Goal: Information Seeking & Learning: Learn about a topic

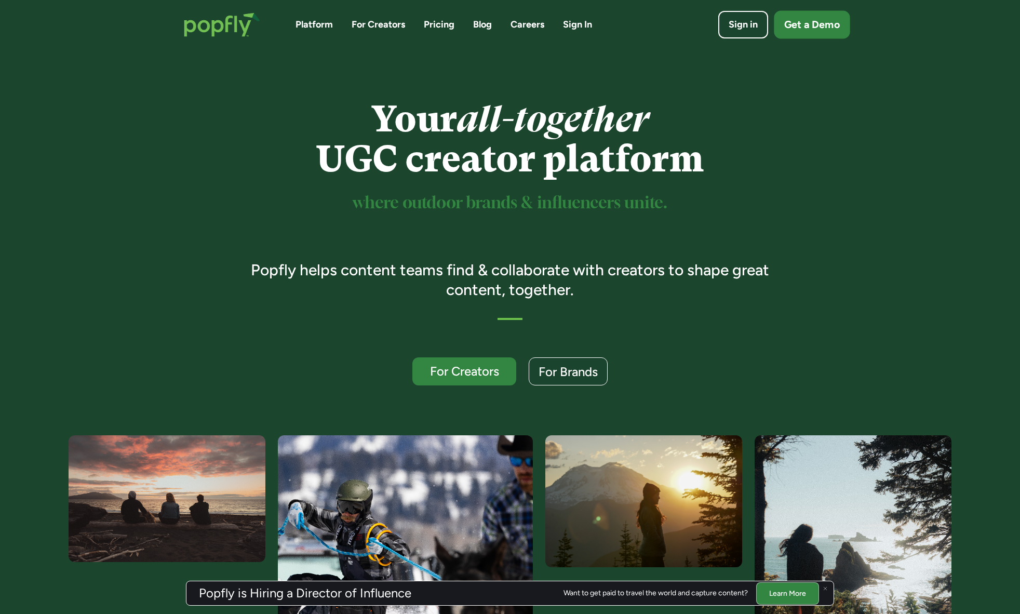
click at [793, 27] on div "Get a Demo" at bounding box center [812, 25] width 56 height 15
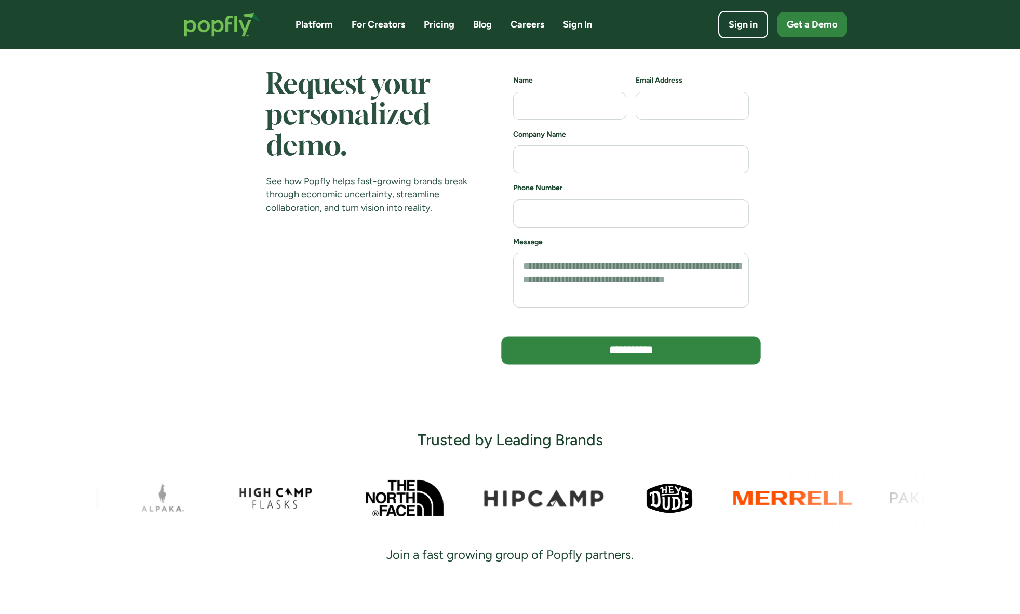
click at [610, 351] on input "**********" at bounding box center [631, 351] width 260 height 28
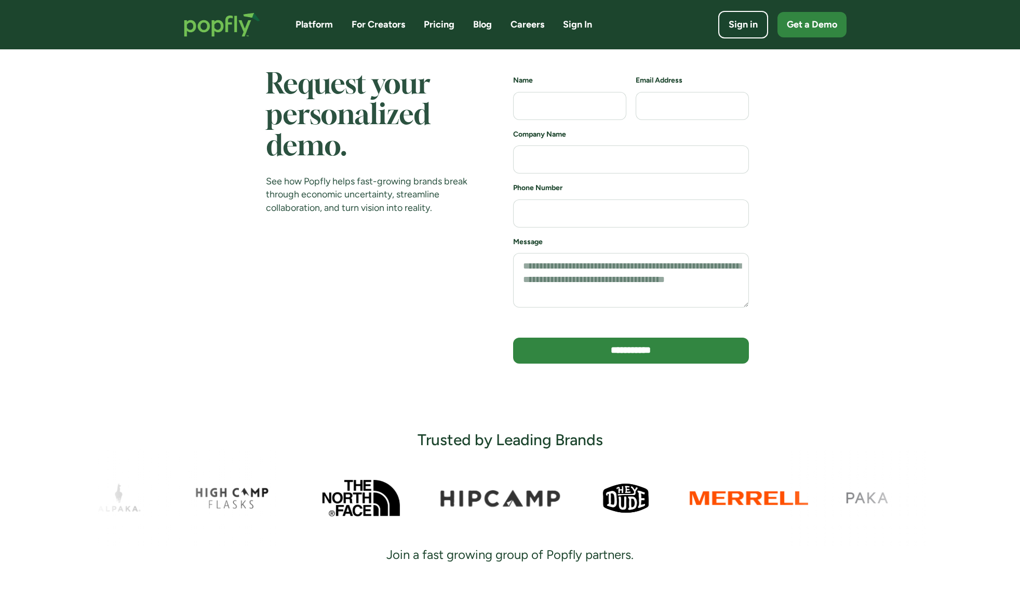
click at [571, 29] on link "Sign In" at bounding box center [577, 24] width 29 height 13
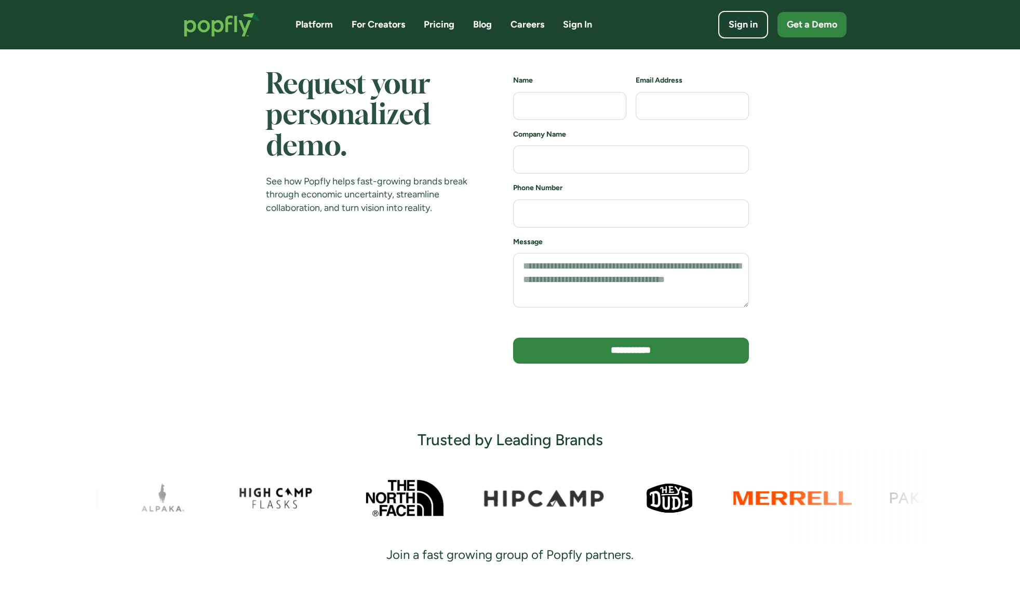
click at [304, 22] on link "Platform" at bounding box center [314, 24] width 37 height 13
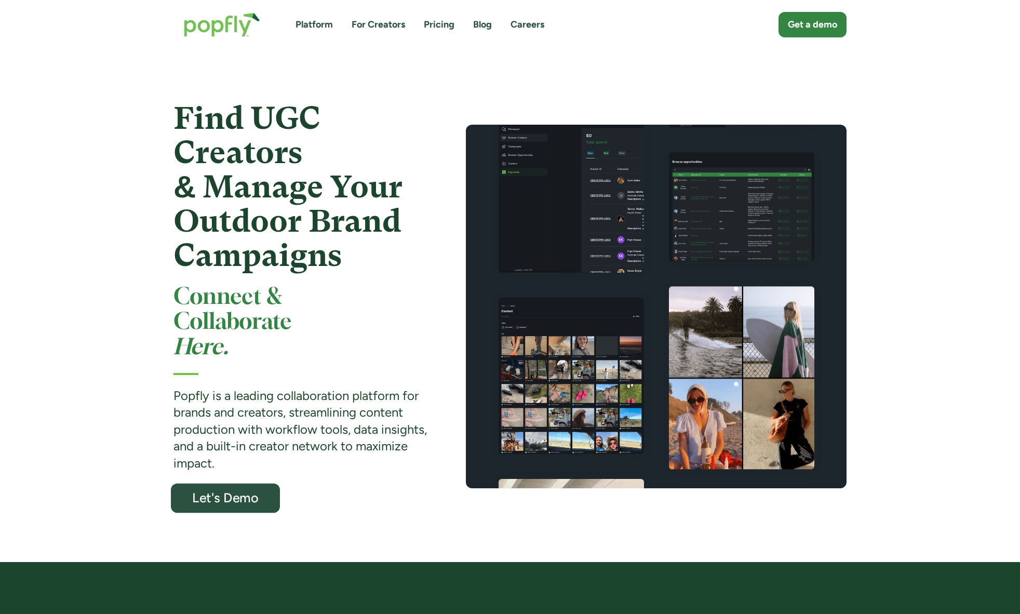
click at [229, 491] on div "Let's Demo" at bounding box center [225, 498] width 89 height 14
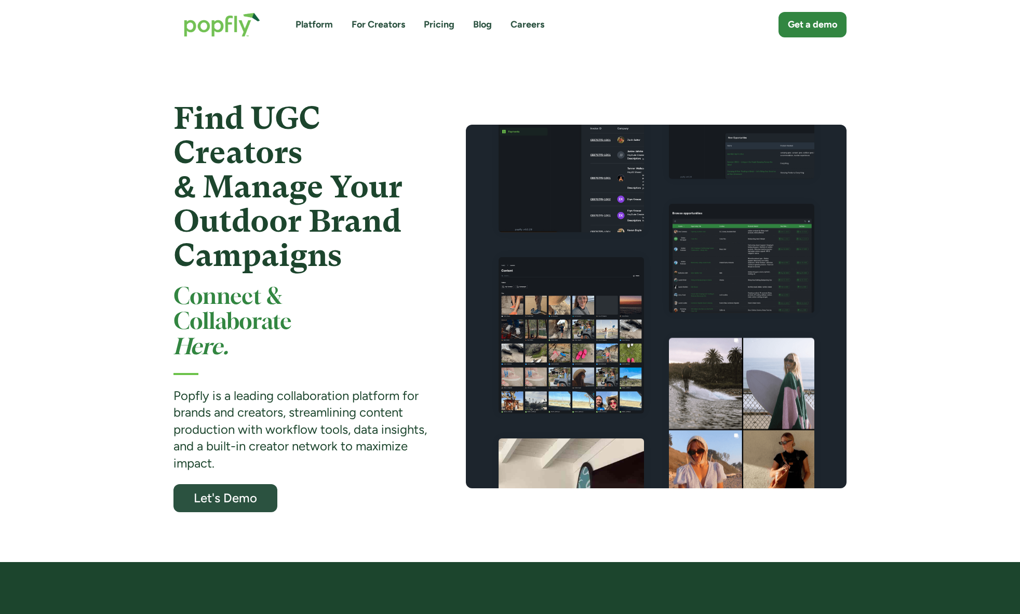
click at [416, 20] on div "Platform For Creators Pricing Blog Careers" at bounding box center [420, 24] width 249 height 13
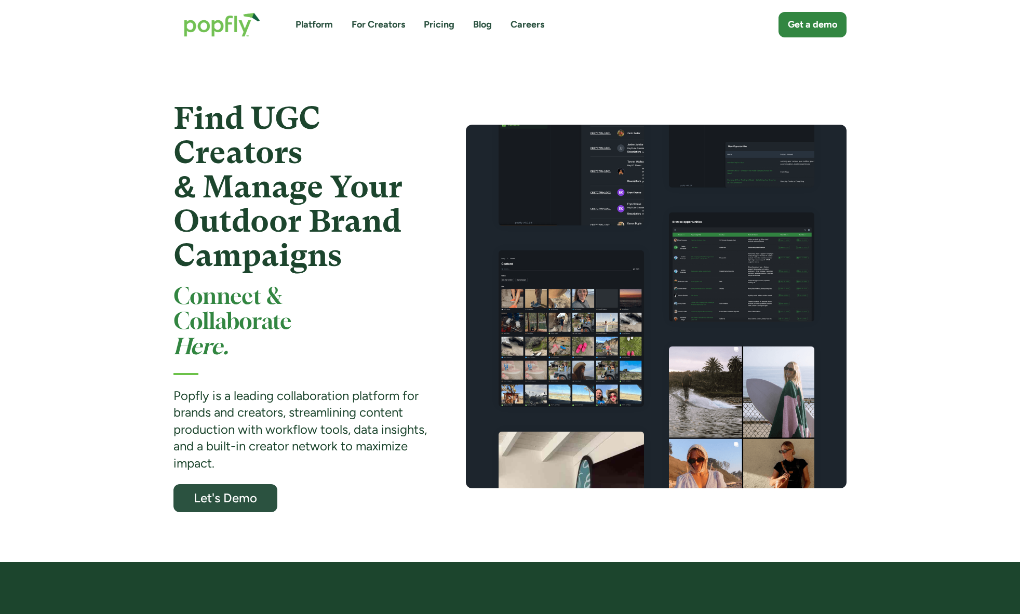
click at [397, 25] on link "For Creators" at bounding box center [379, 24] width 54 height 13
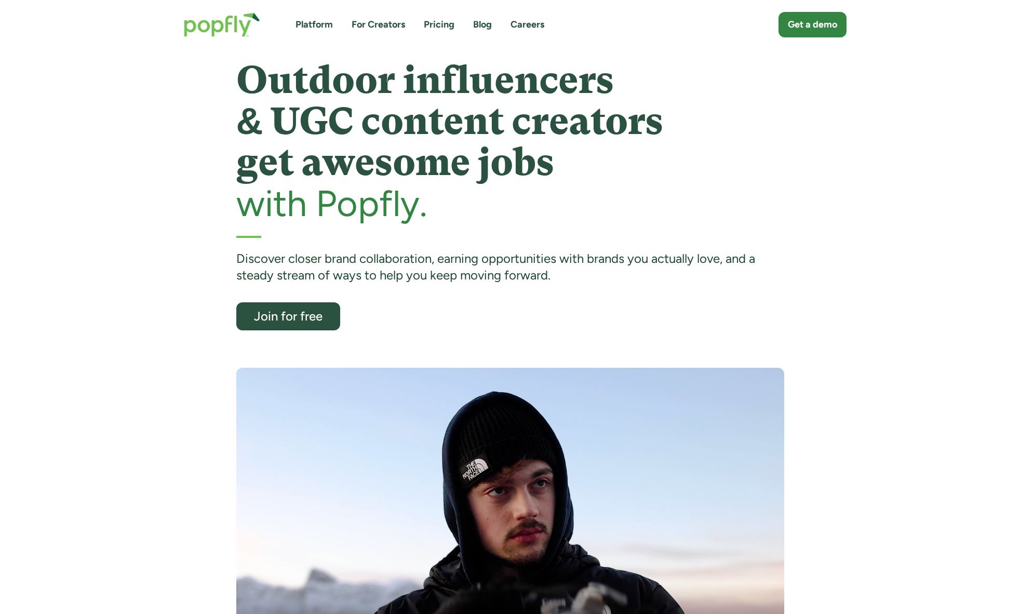
click at [436, 29] on link "Pricing" at bounding box center [439, 24] width 31 height 13
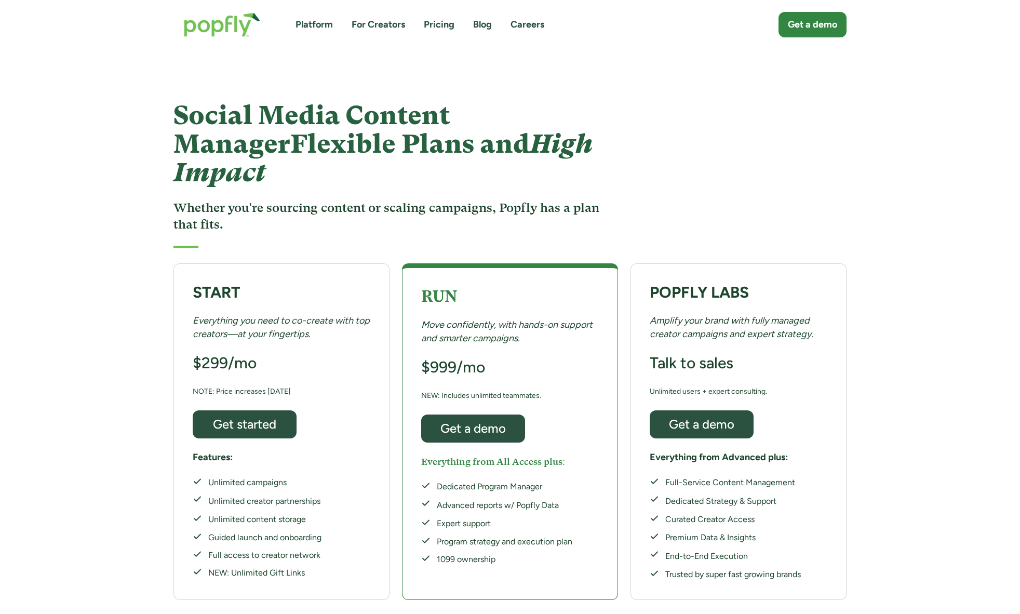
click at [489, 26] on link "Blog" at bounding box center [482, 24] width 19 height 13
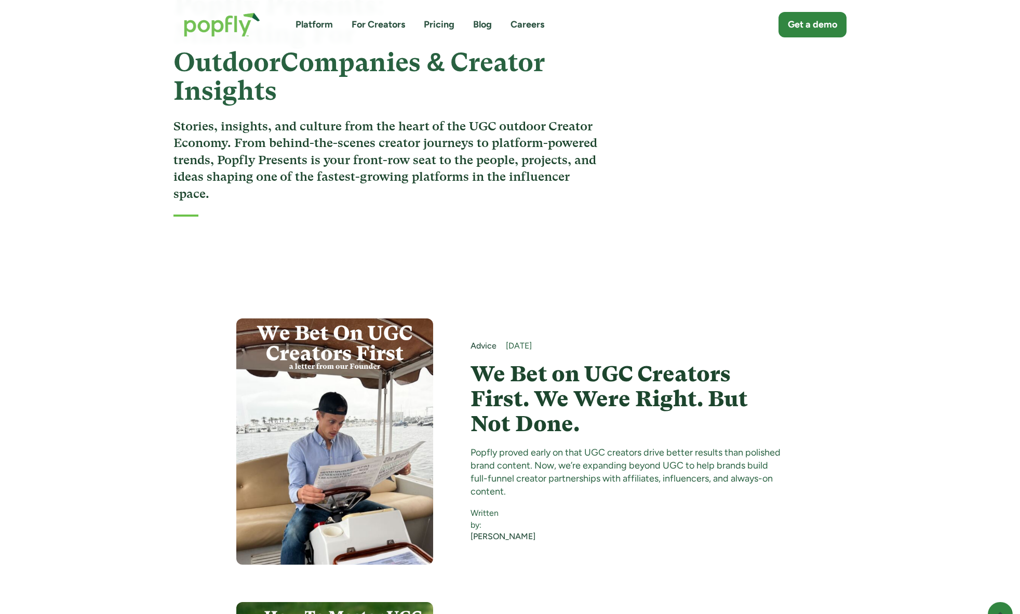
scroll to position [120, 0]
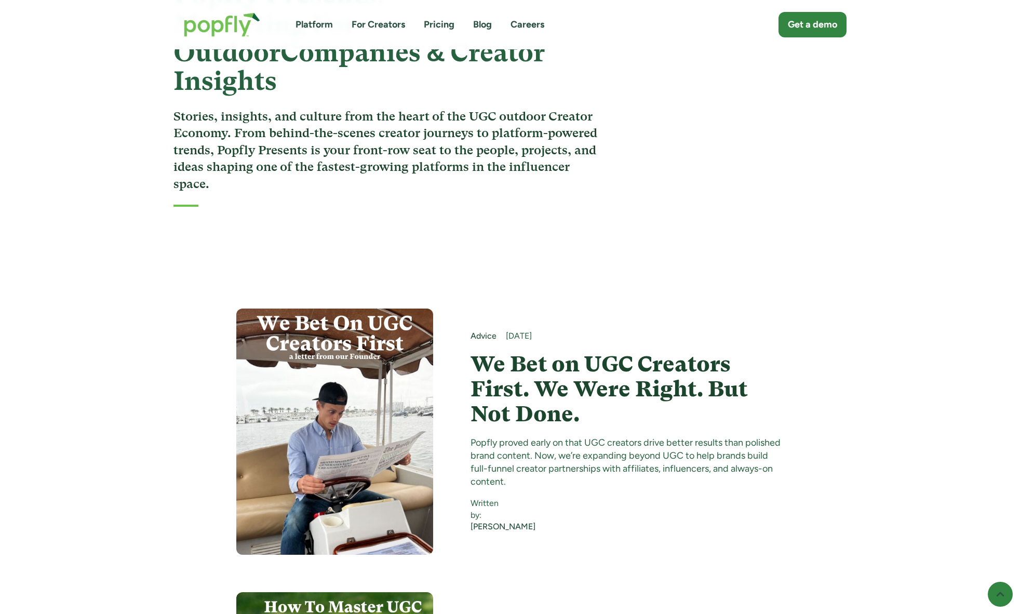
click at [572, 352] on h4 "We Bet on UGC Creators First. We Were Right. But Not Done." at bounding box center [628, 389] width 314 height 75
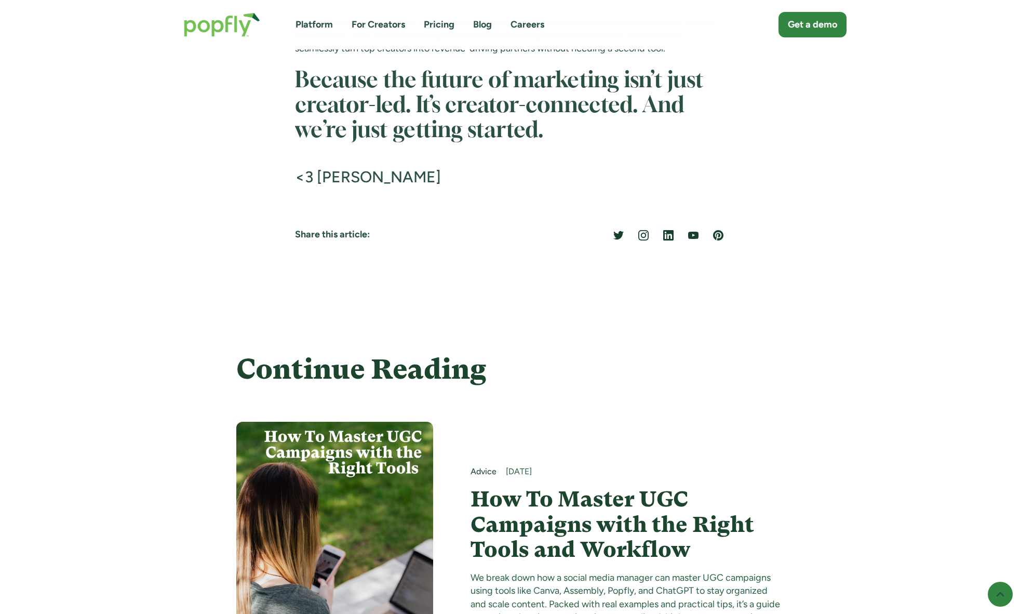
scroll to position [2031, 0]
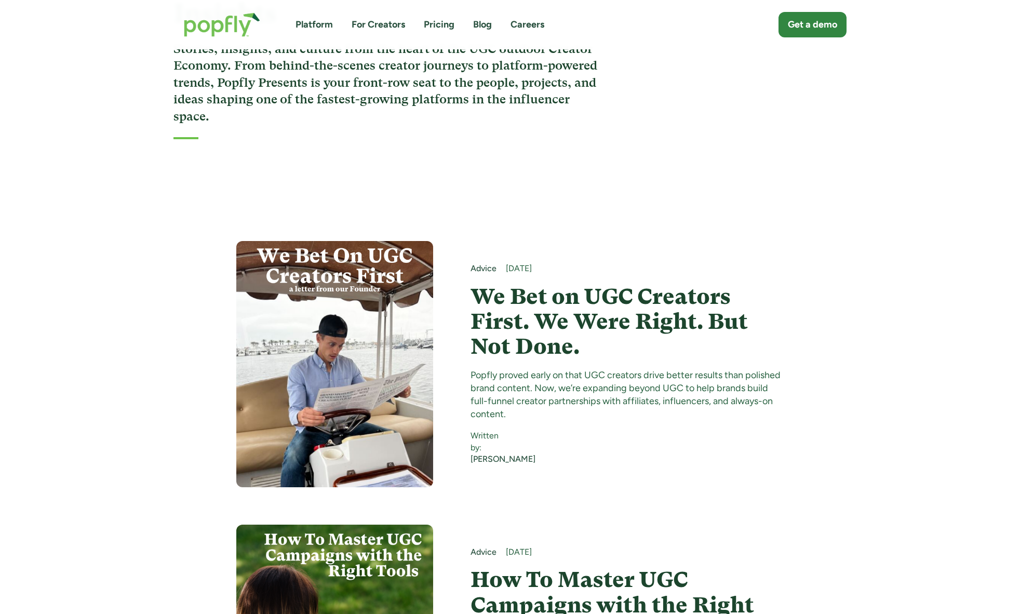
scroll to position [213, 0]
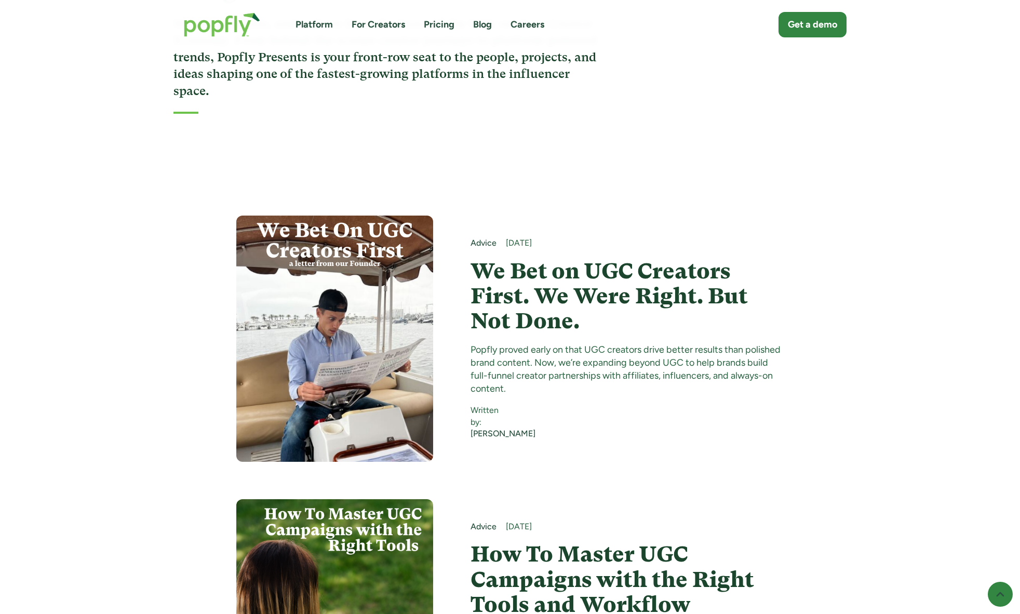
click at [664, 542] on h4 "How To Master UGC Campaigns with the Right Tools and Workflow" at bounding box center [628, 579] width 314 height 75
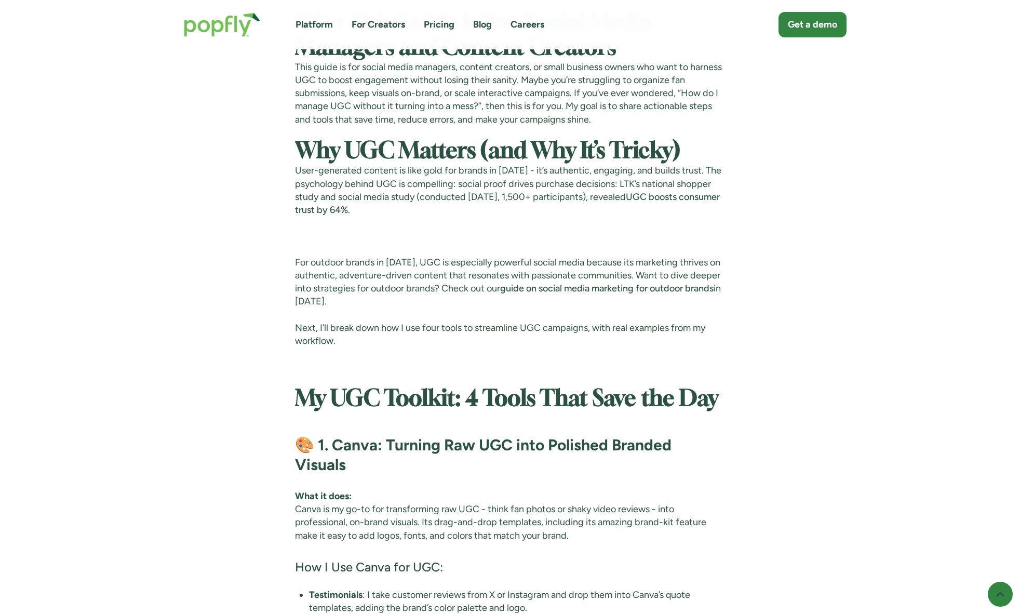
scroll to position [786, 0]
